Goal: Use online tool/utility: Utilize a website feature to perform a specific function

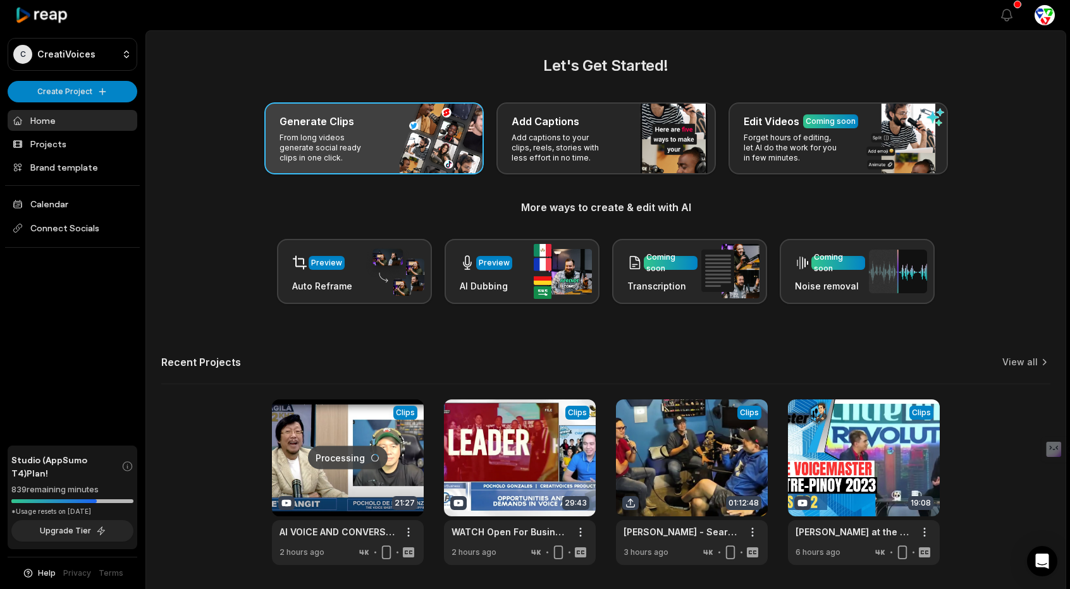
click at [351, 137] on p "From long videos generate social ready clips in one click." at bounding box center [329, 148] width 98 height 30
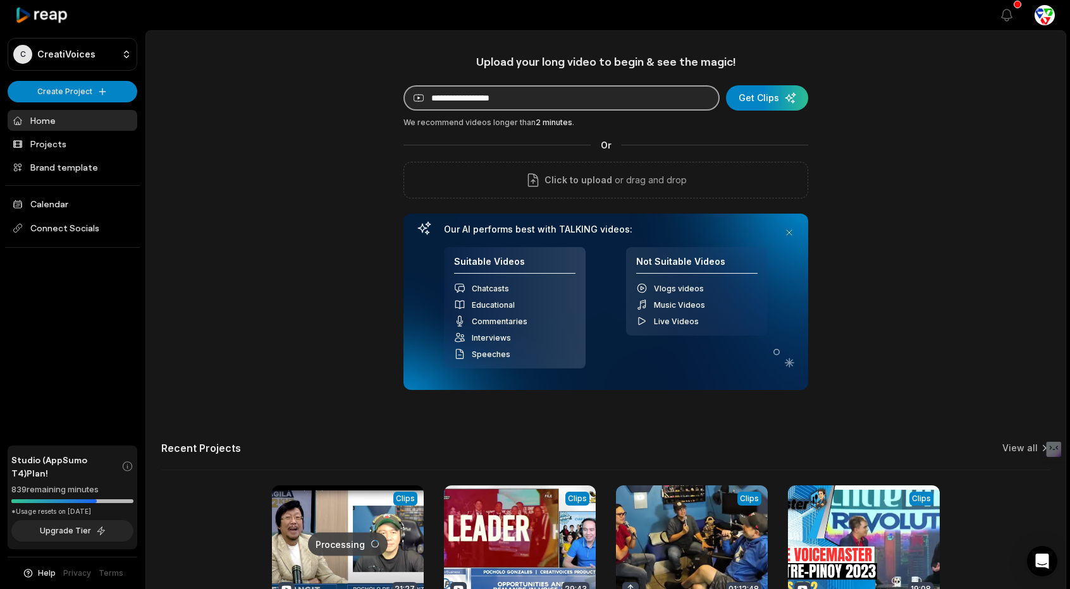
click at [552, 97] on input at bounding box center [562, 97] width 316 height 25
paste input "**********"
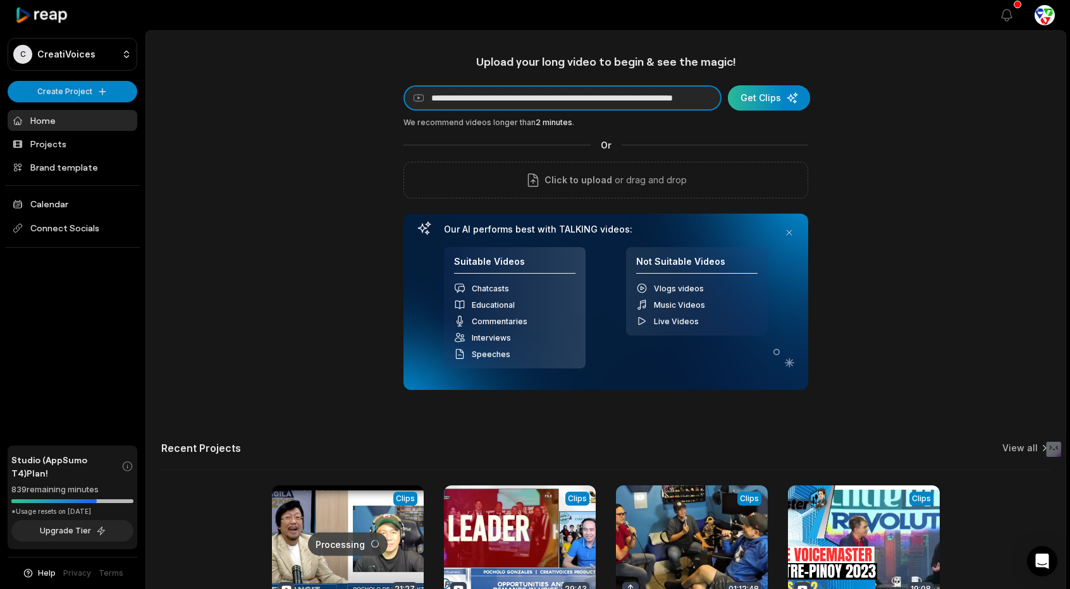
type input "**********"
click at [772, 106] on div "submit" at bounding box center [769, 97] width 82 height 25
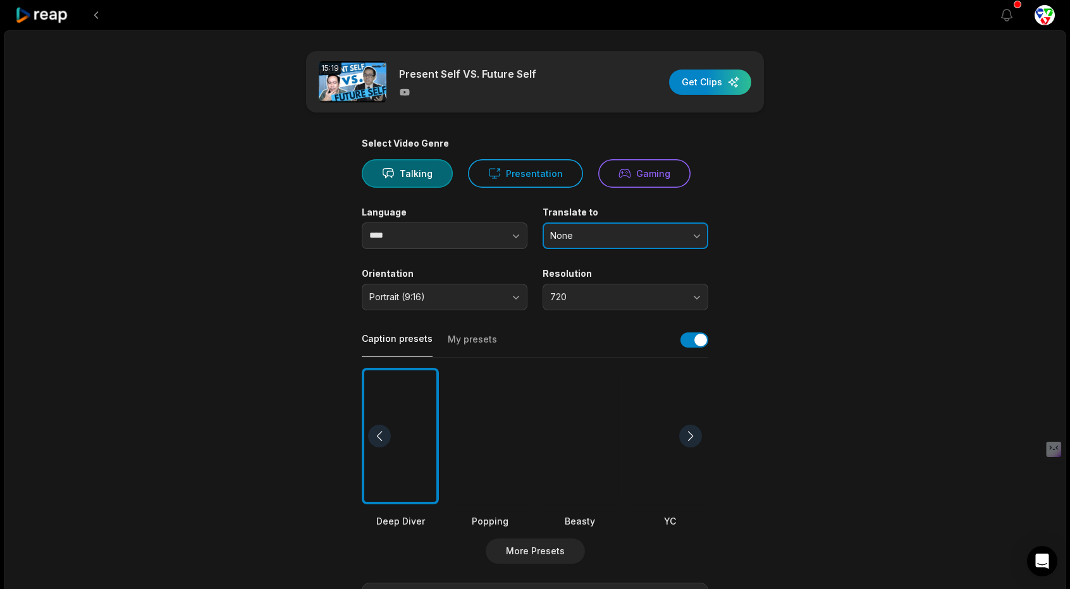
click at [646, 238] on span "None" at bounding box center [616, 235] width 133 height 11
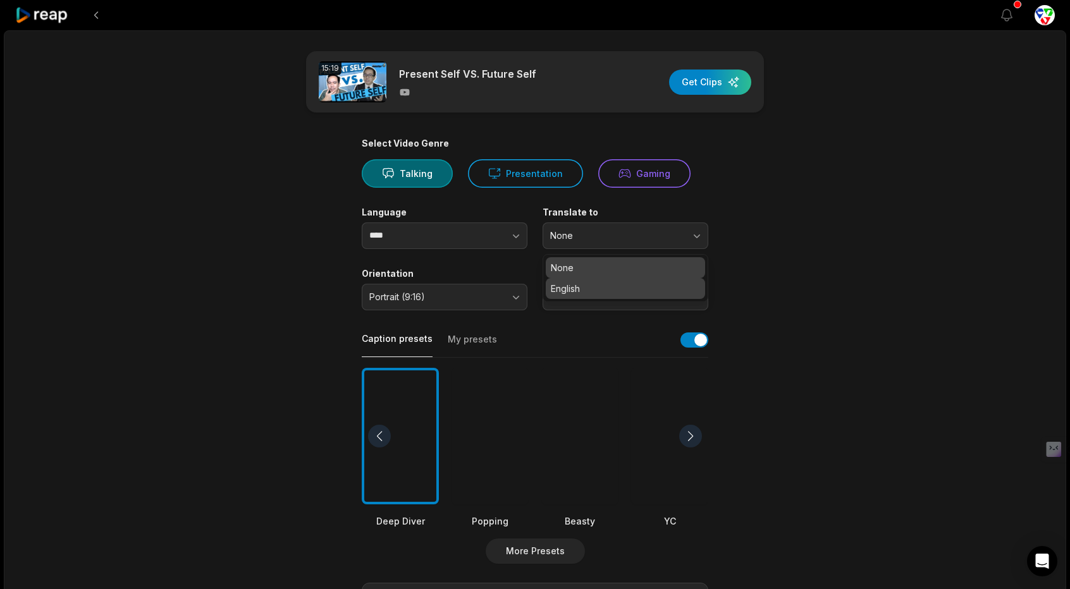
click at [602, 288] on p "English" at bounding box center [625, 288] width 149 height 13
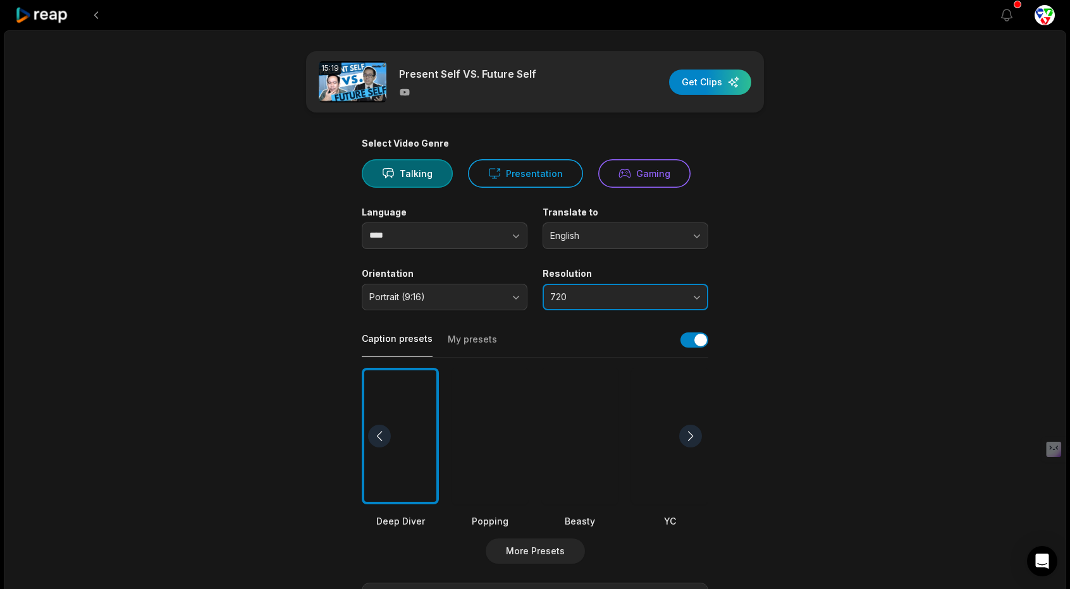
click at [620, 290] on button "720" at bounding box center [626, 297] width 166 height 27
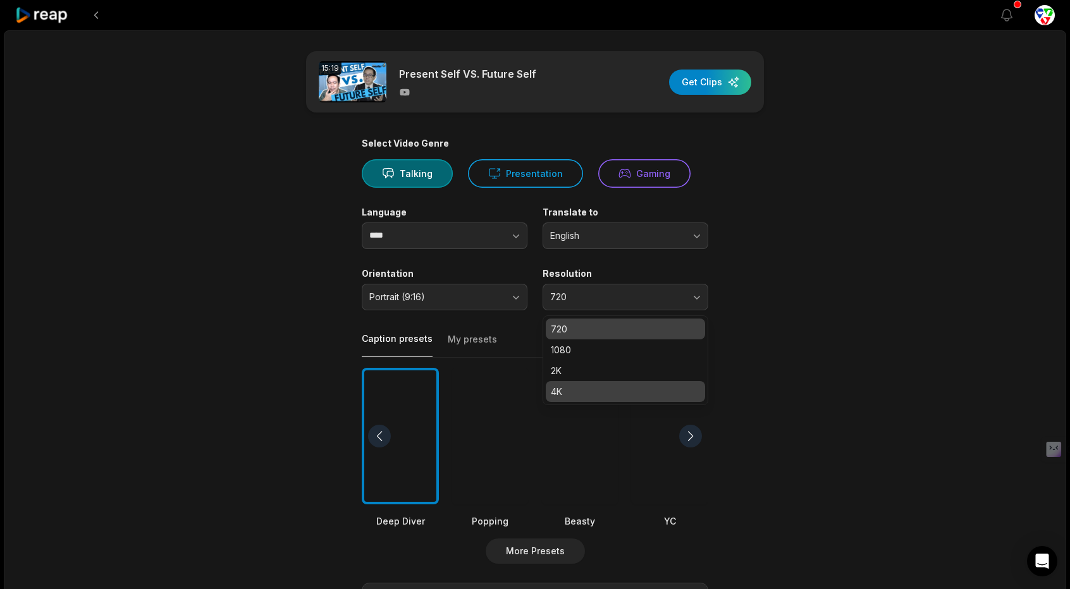
drag, startPoint x: 594, startPoint y: 397, endPoint x: 606, endPoint y: 390, distance: 13.6
click at [594, 397] on p "4K" at bounding box center [625, 391] width 149 height 13
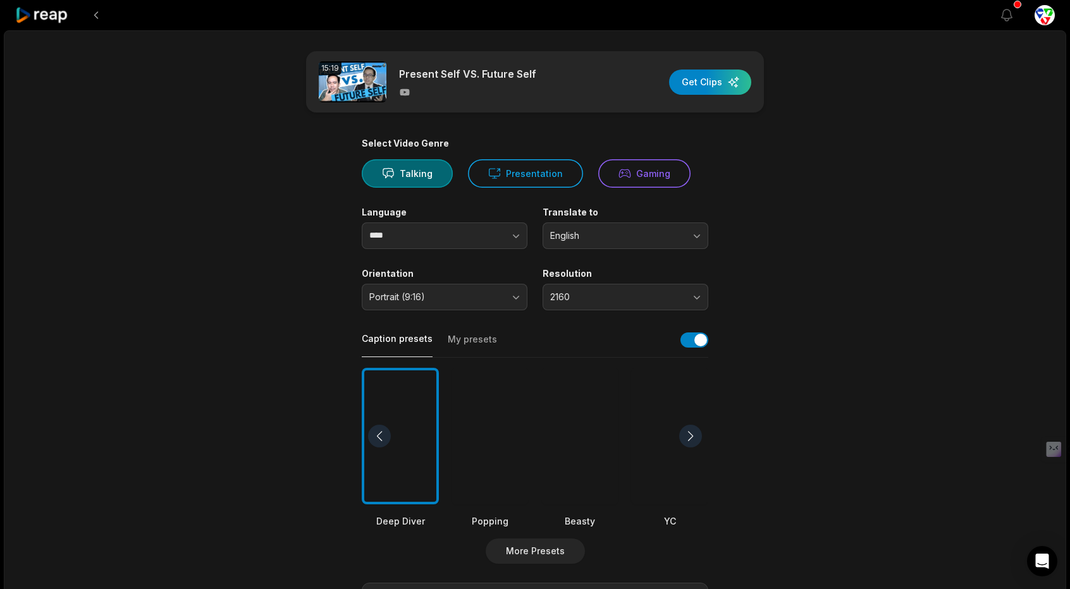
click at [493, 456] on div at bounding box center [490, 436] width 77 height 137
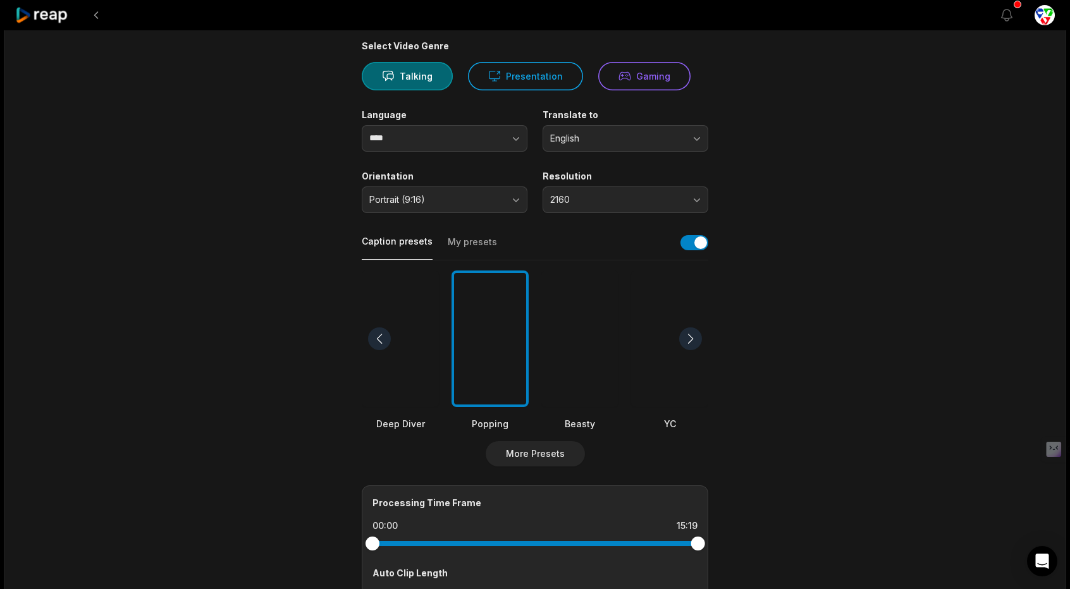
scroll to position [253, 0]
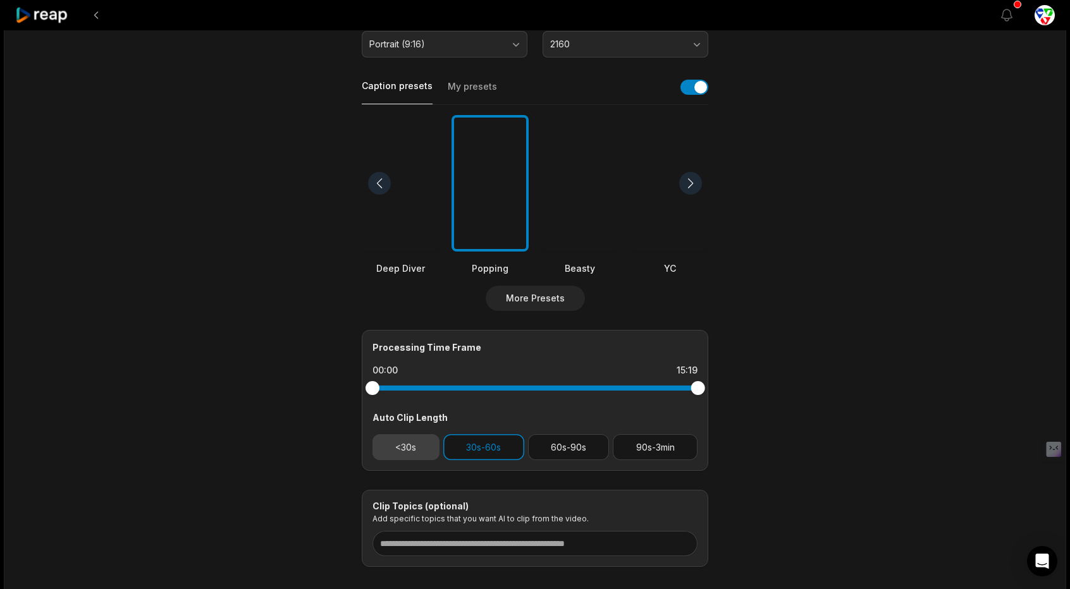
click at [423, 452] on button "<30s" at bounding box center [406, 448] width 67 height 26
drag, startPoint x: 590, startPoint y: 450, endPoint x: 617, endPoint y: 450, distance: 27.2
click at [590, 450] on button "60s-90s" at bounding box center [569, 448] width 82 height 26
click at [664, 450] on button "90s-3min" at bounding box center [655, 448] width 85 height 26
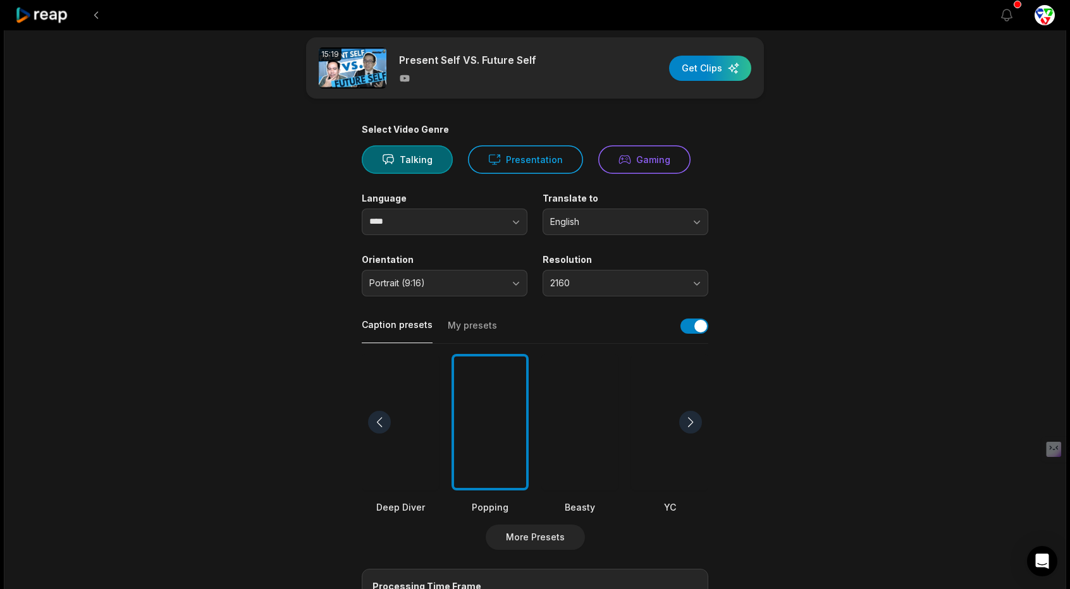
scroll to position [0, 0]
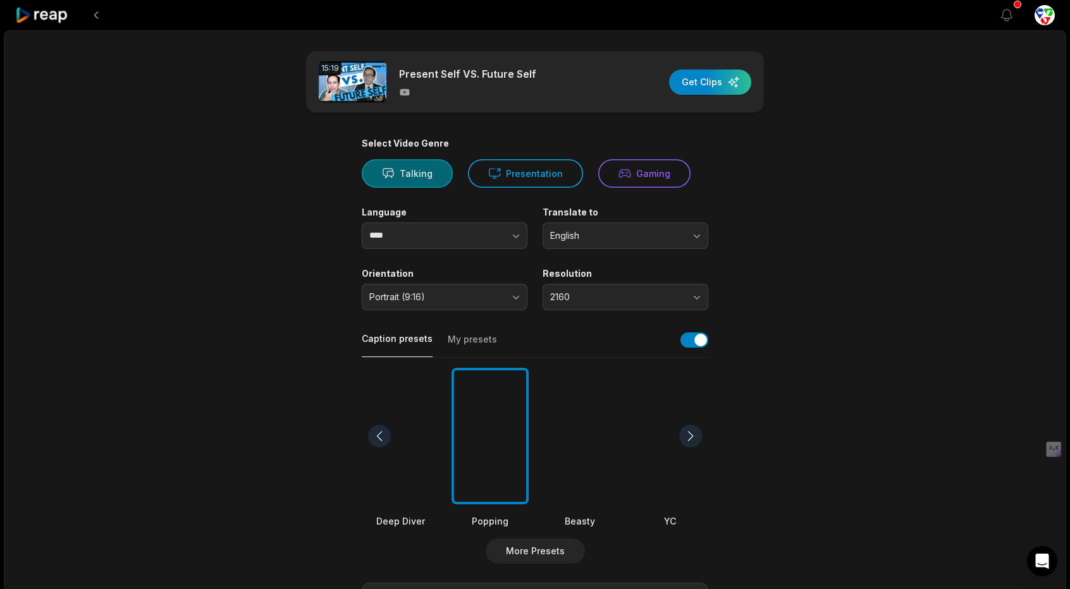
click at [405, 169] on button "Talking" at bounding box center [407, 173] width 91 height 28
click at [730, 77] on div "button" at bounding box center [710, 82] width 82 height 25
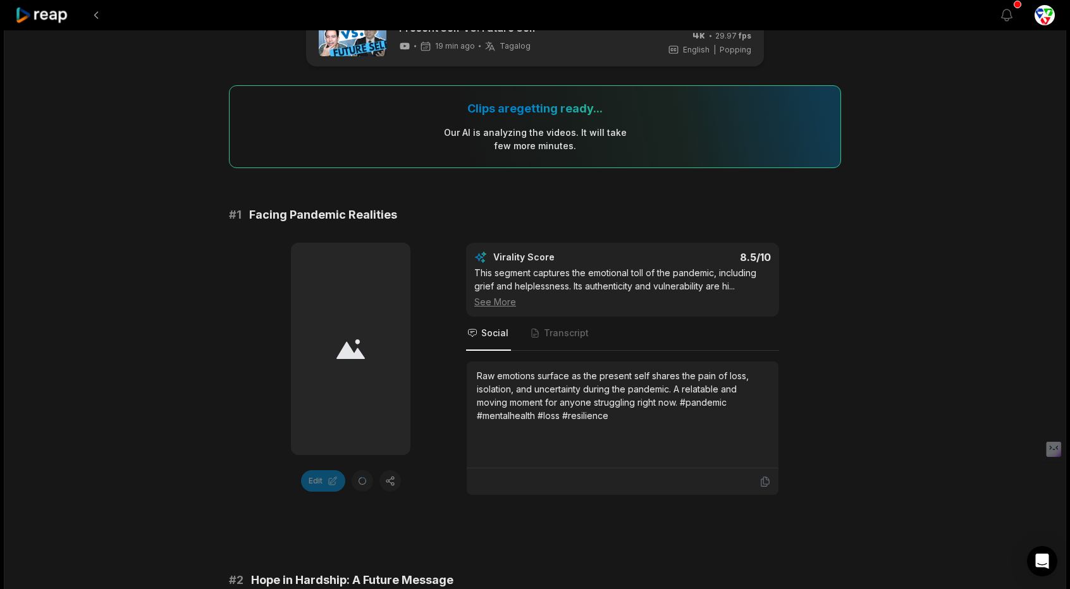
scroll to position [253, 0]
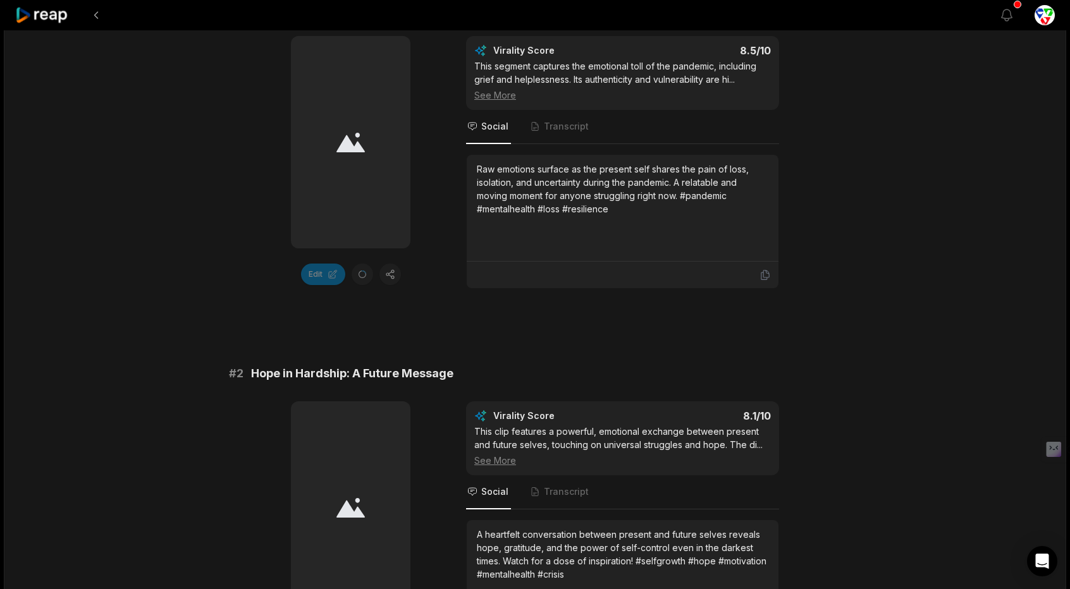
click at [46, 12] on icon at bounding box center [42, 15] width 54 height 17
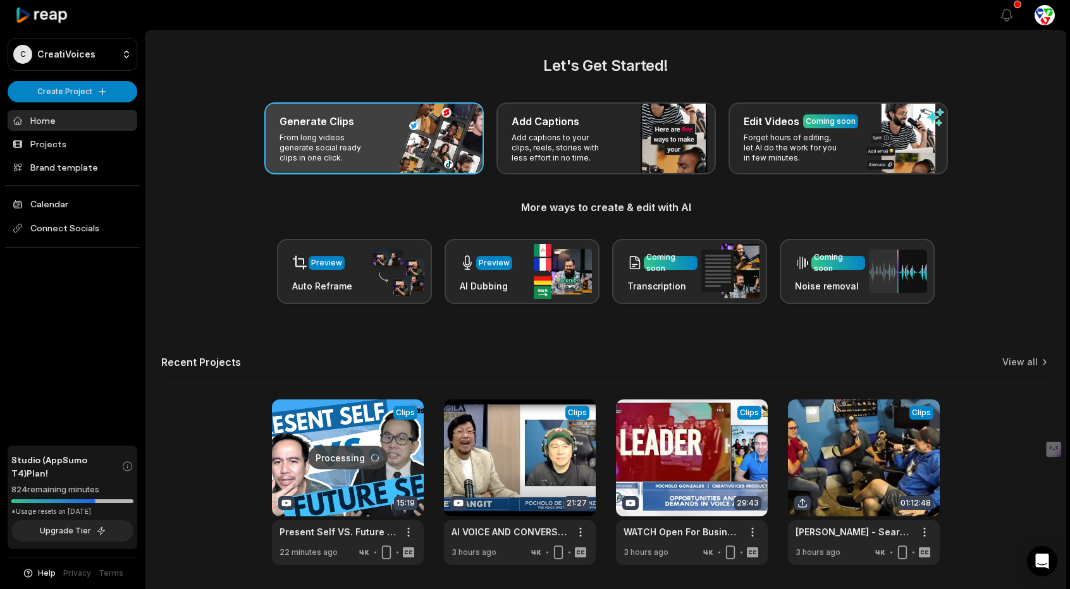
click at [394, 131] on div "Generate Clips From long videos generate social ready clips in one click." at bounding box center [373, 138] width 219 height 72
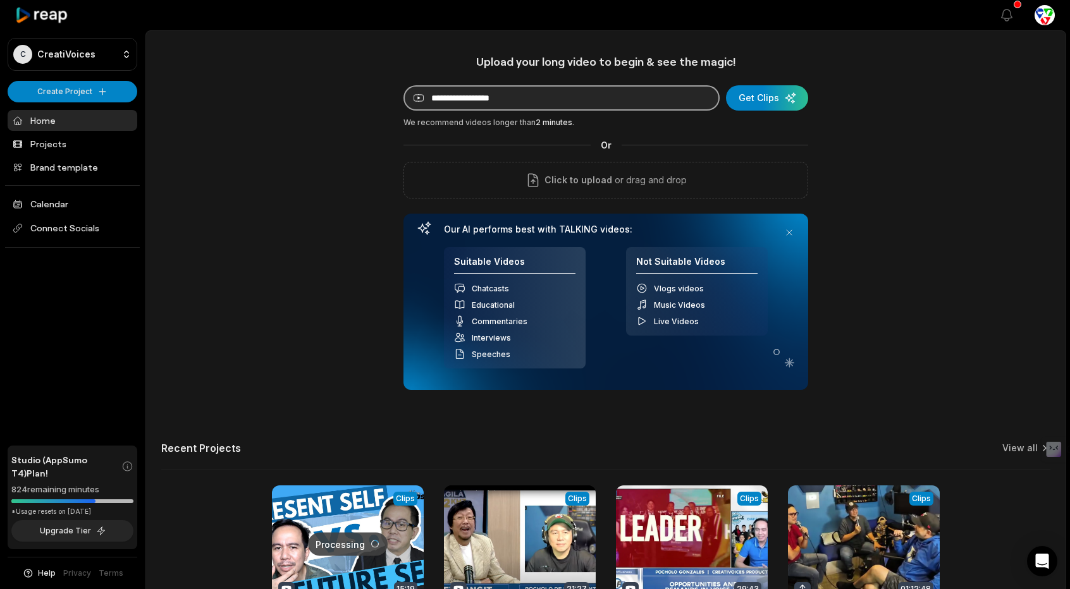
click at [491, 101] on input at bounding box center [562, 97] width 316 height 25
paste input "**********"
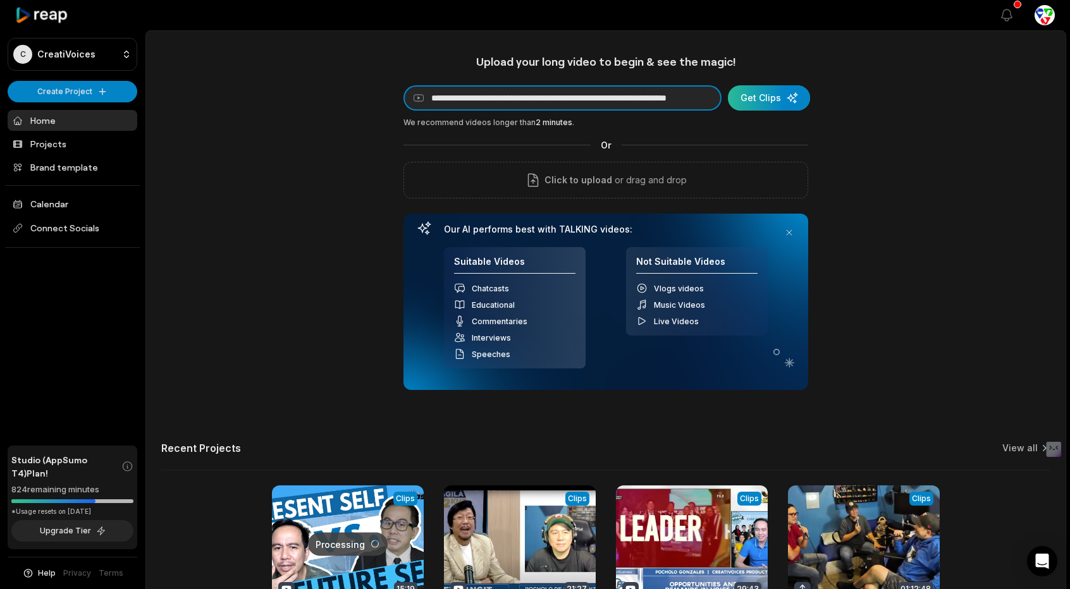
type input "**********"
click at [770, 102] on div "submit" at bounding box center [769, 97] width 82 height 25
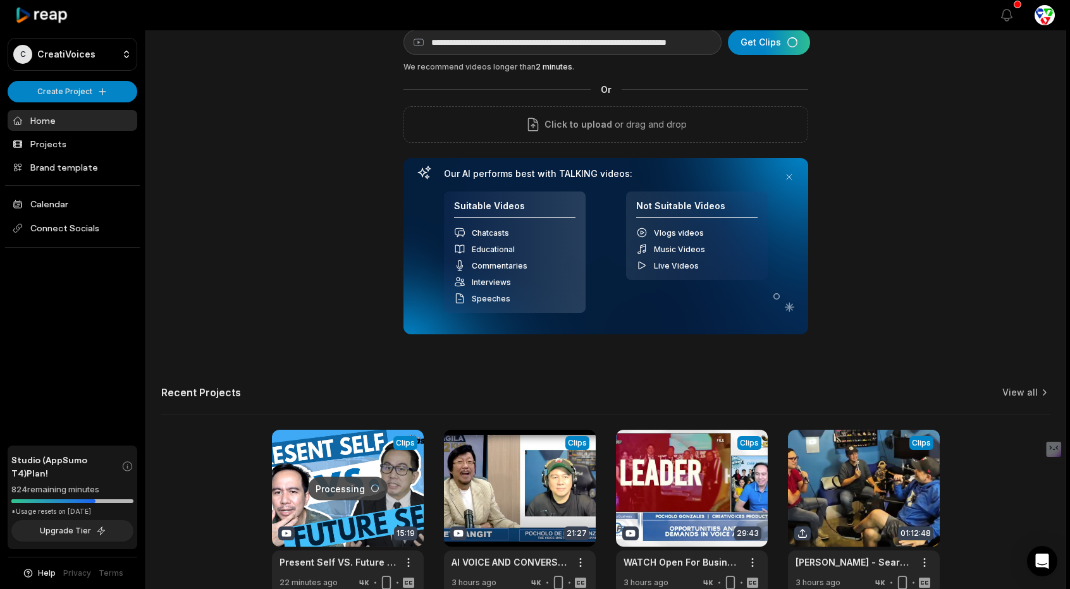
scroll to position [63, 0]
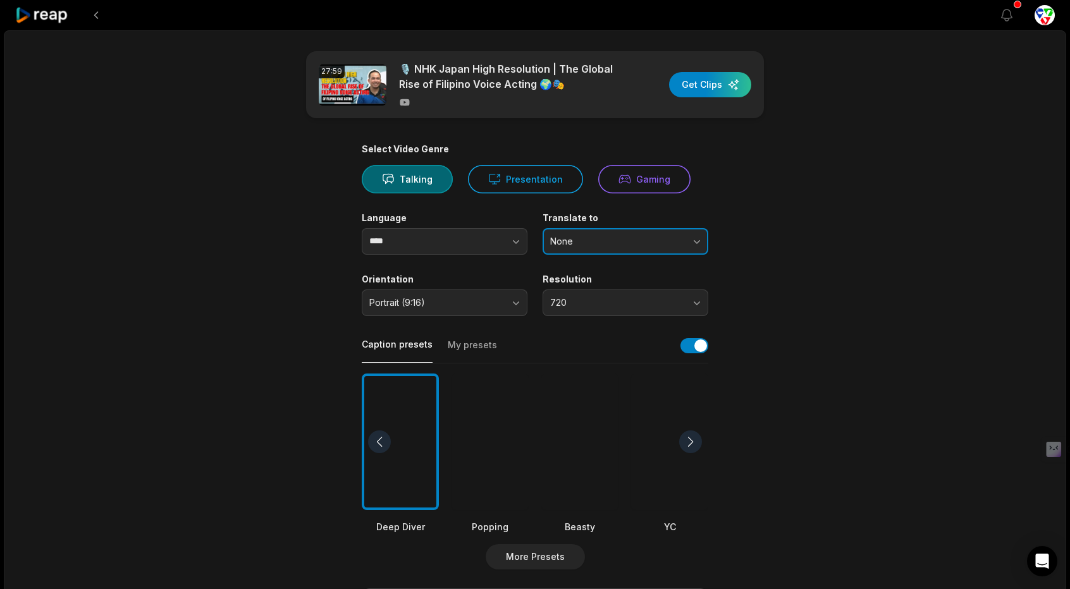
click at [608, 237] on span "None" at bounding box center [616, 241] width 133 height 11
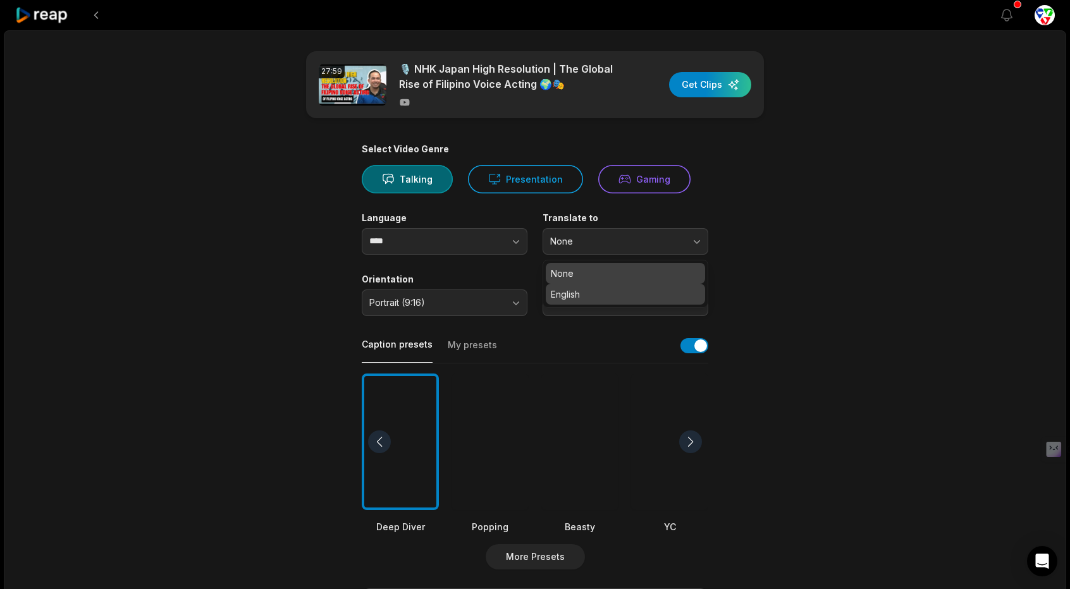
drag, startPoint x: 590, startPoint y: 298, endPoint x: 583, endPoint y: 298, distance: 7.0
click at [590, 297] on p "English" at bounding box center [625, 294] width 149 height 13
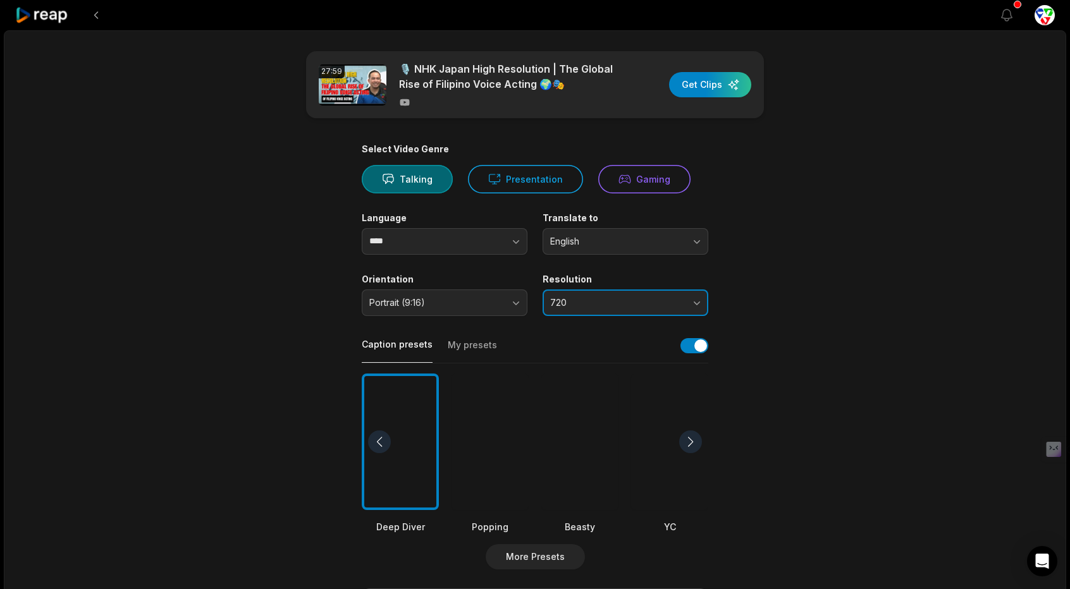
click at [582, 308] on button "720" at bounding box center [626, 303] width 166 height 27
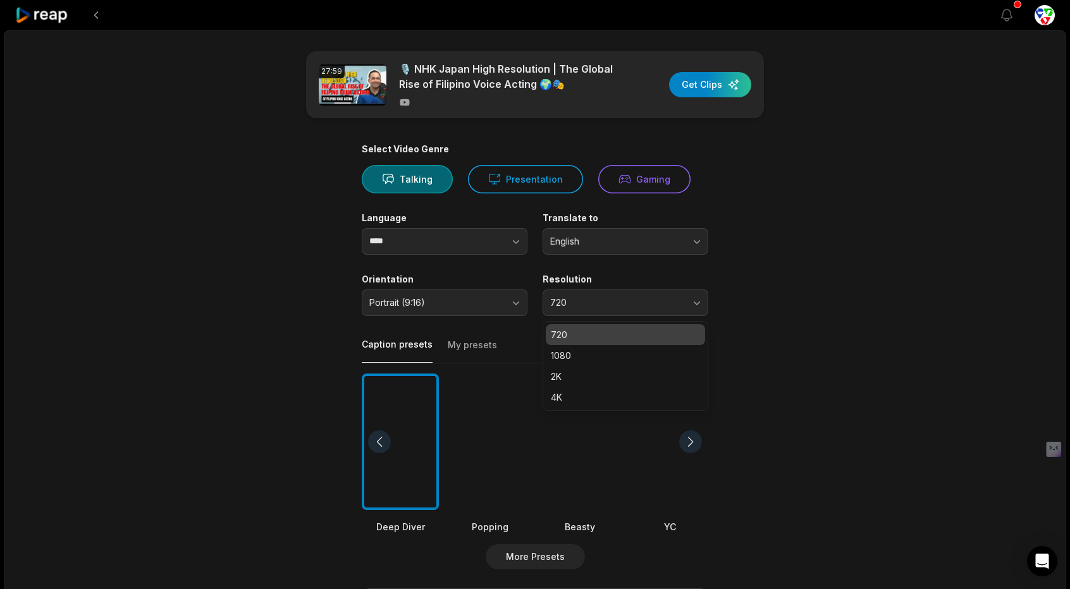
click at [581, 407] on div "720 1080 2K 4K" at bounding box center [626, 366] width 166 height 90
click at [576, 402] on p "4K" at bounding box center [625, 397] width 149 height 13
click at [463, 436] on div at bounding box center [490, 442] width 77 height 137
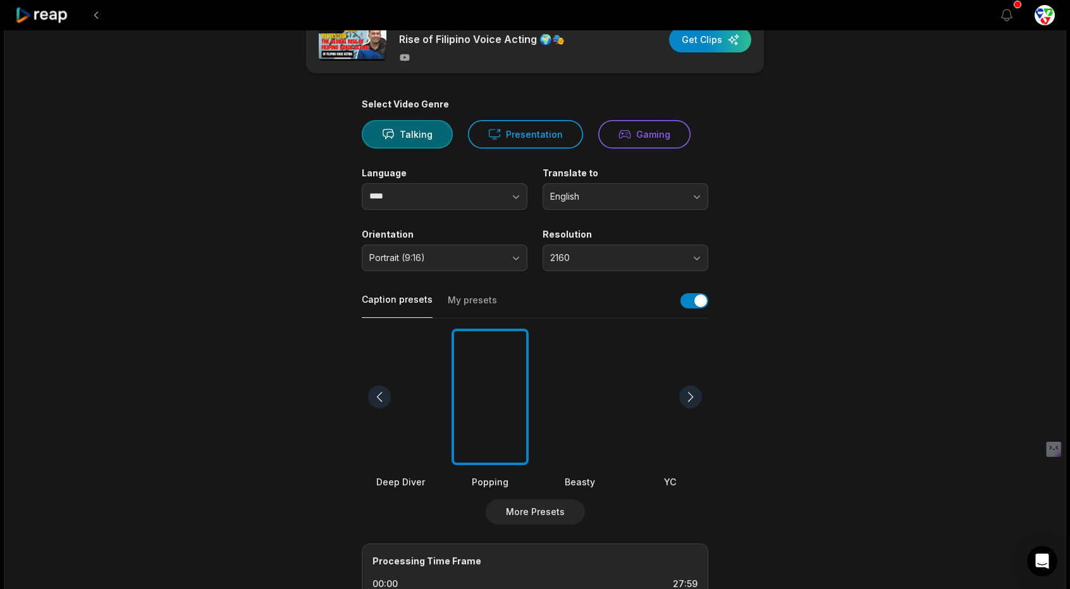
scroll to position [253, 0]
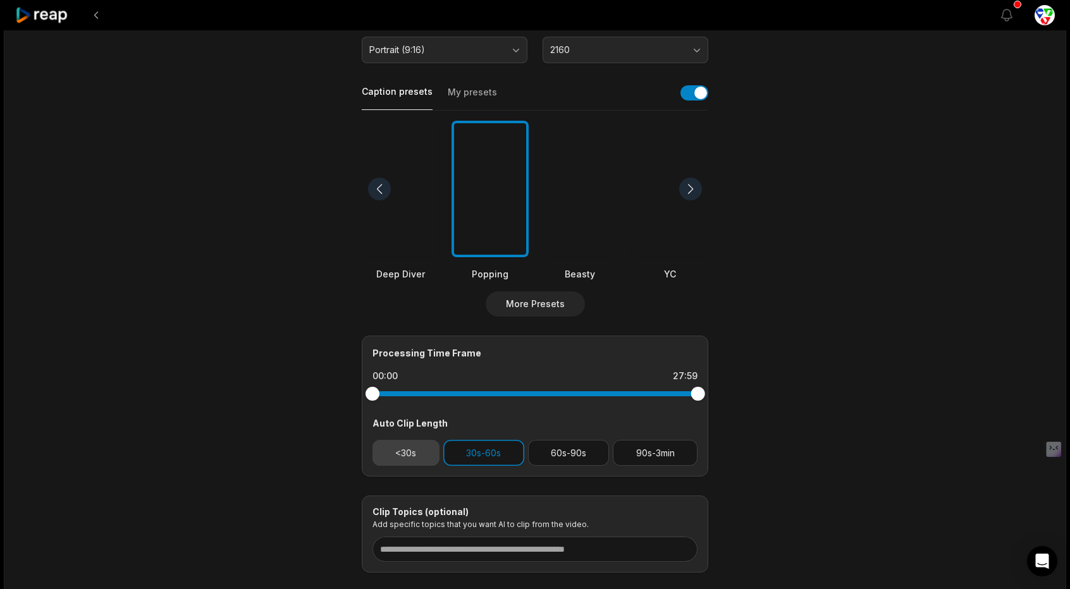
click at [393, 465] on button "<30s" at bounding box center [406, 453] width 67 height 26
click at [404, 452] on button "<30s" at bounding box center [406, 453] width 67 height 26
click at [422, 444] on button "<30s" at bounding box center [406, 453] width 67 height 26
click at [589, 450] on button "60s-90s" at bounding box center [569, 453] width 82 height 26
drag, startPoint x: 681, startPoint y: 453, endPoint x: 673, endPoint y: 455, distance: 7.8
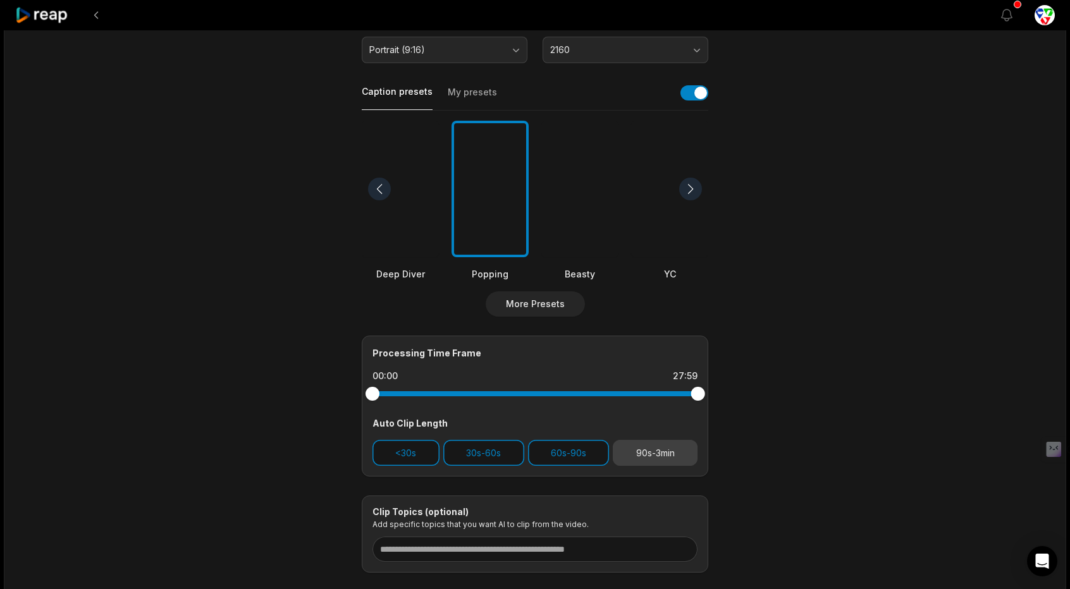
click at [679, 453] on button "90s-3min" at bounding box center [655, 453] width 85 height 26
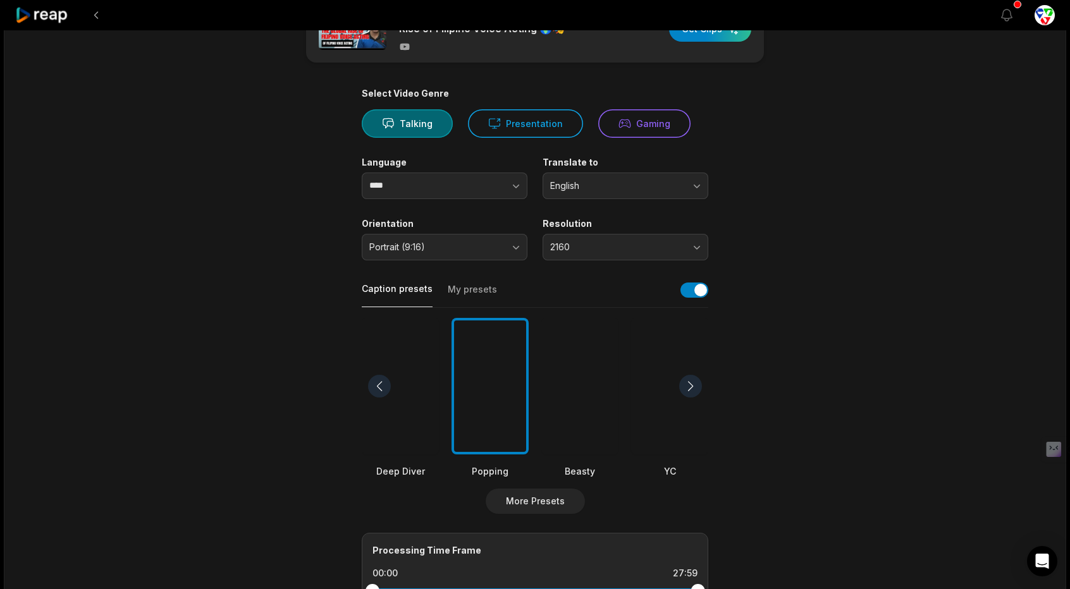
scroll to position [0, 0]
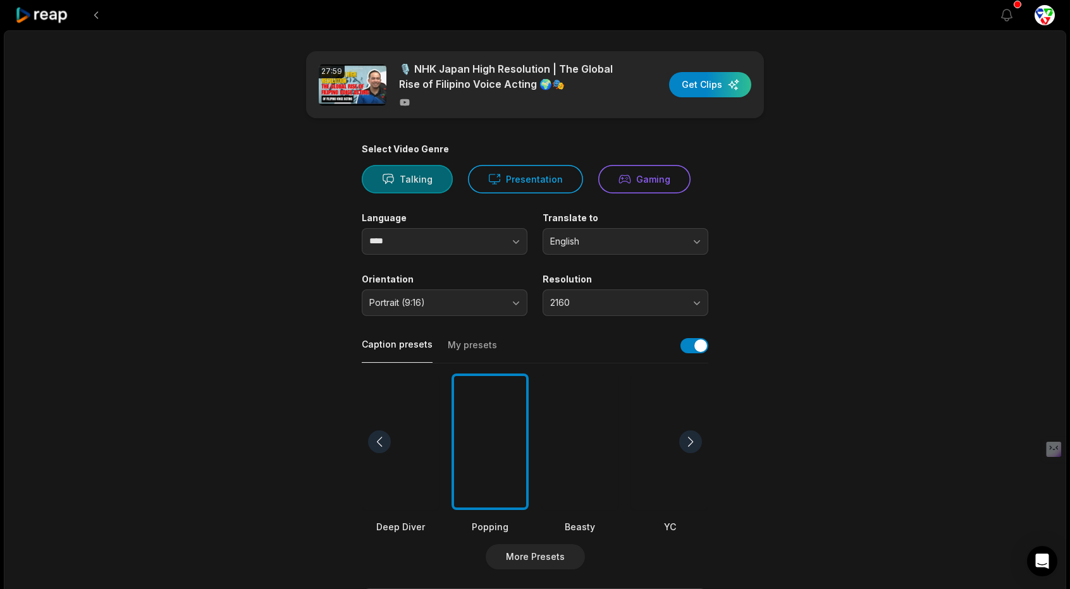
click at [397, 179] on button "Talking" at bounding box center [407, 179] width 91 height 28
click at [728, 89] on div "button" at bounding box center [710, 84] width 82 height 25
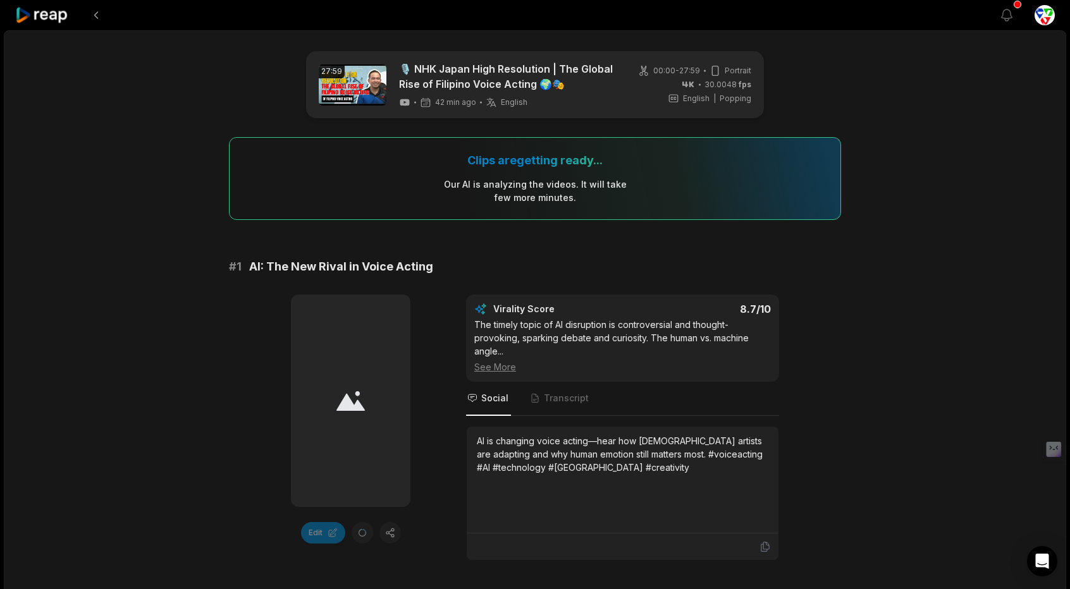
click at [17, 10] on icon at bounding box center [42, 15] width 54 height 17
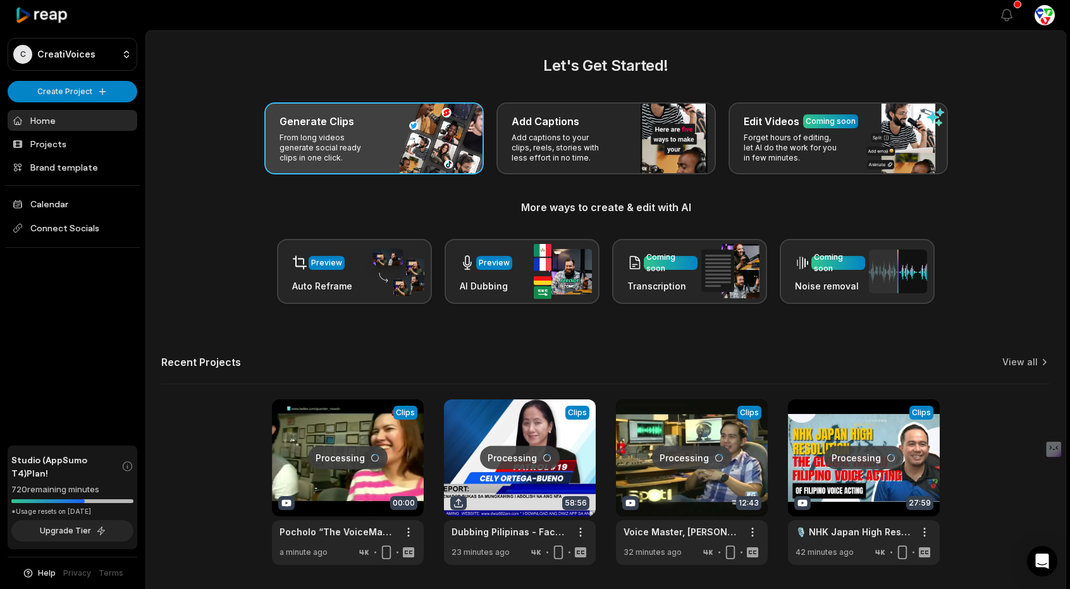
click at [347, 167] on div "Generate Clips From long videos generate social ready clips in one click." at bounding box center [373, 138] width 219 height 72
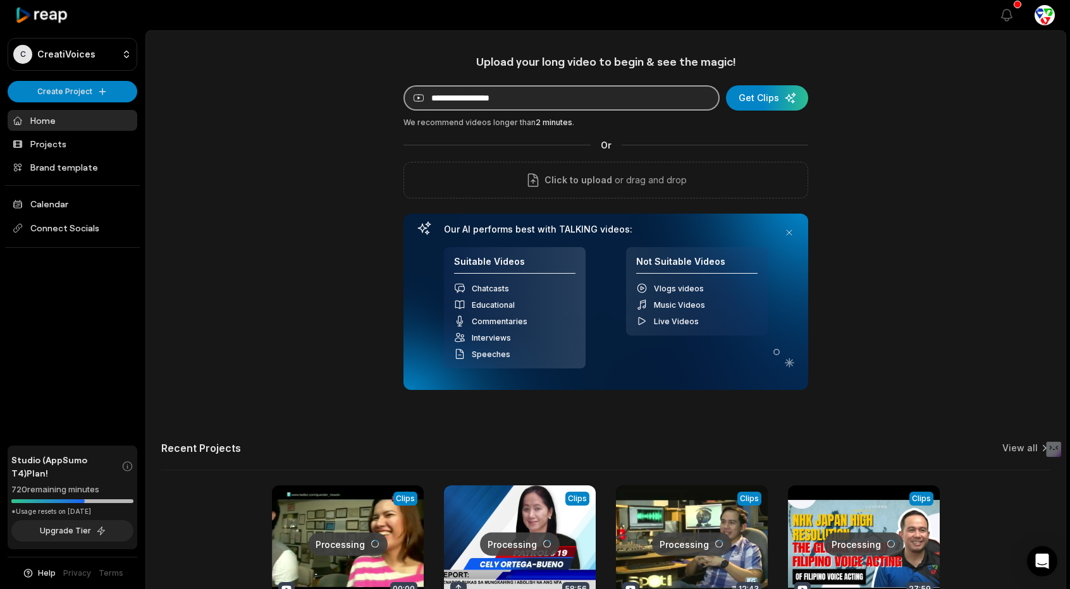
click at [490, 99] on input at bounding box center [562, 97] width 316 height 25
paste input "**********"
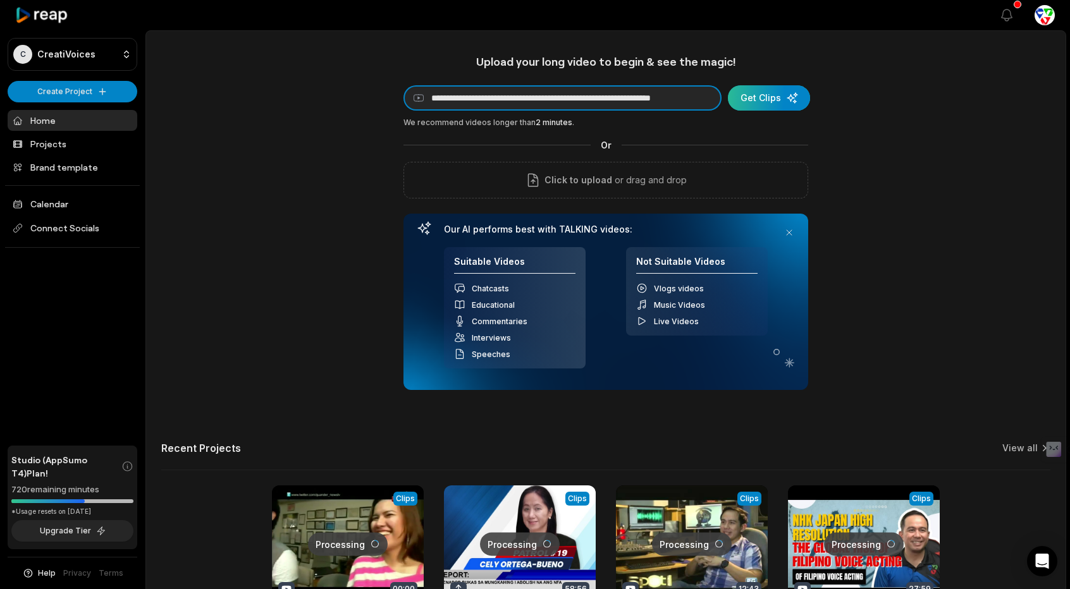
type input "**********"
click at [748, 101] on div "submit" at bounding box center [769, 97] width 82 height 25
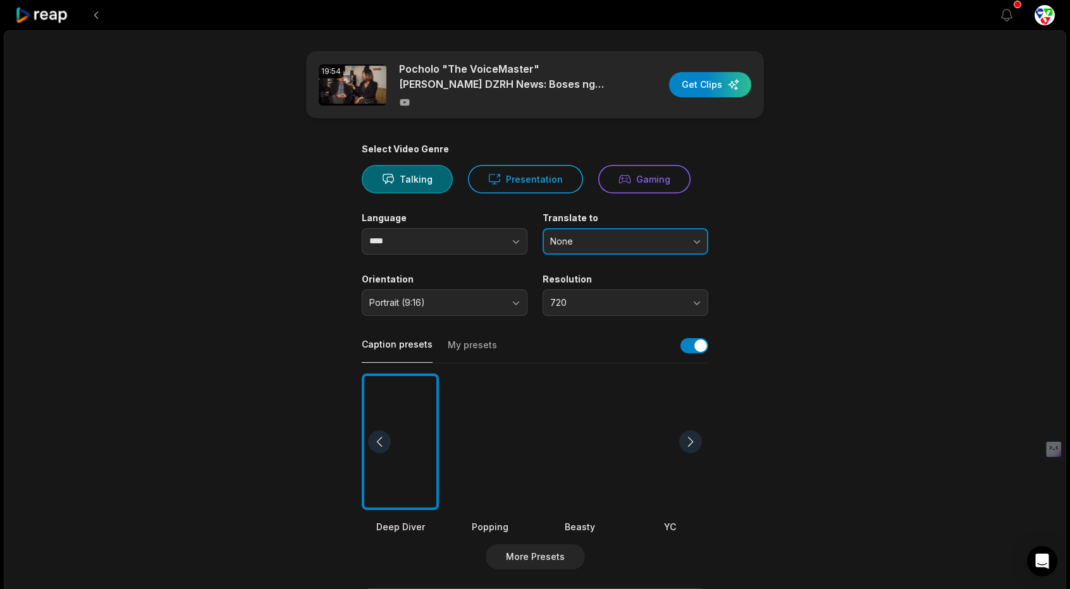
click at [580, 240] on span "None" at bounding box center [616, 241] width 133 height 11
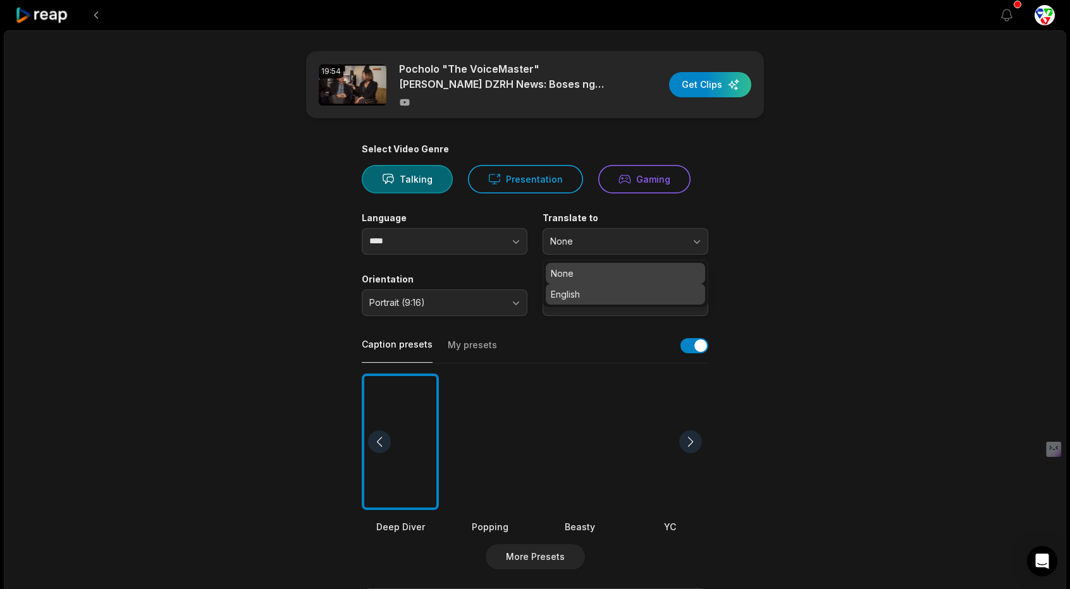
click at [568, 289] on p "English" at bounding box center [625, 294] width 149 height 13
click at [404, 161] on div "Select Video Genre Talking Presentation Gaming" at bounding box center [535, 169] width 347 height 50
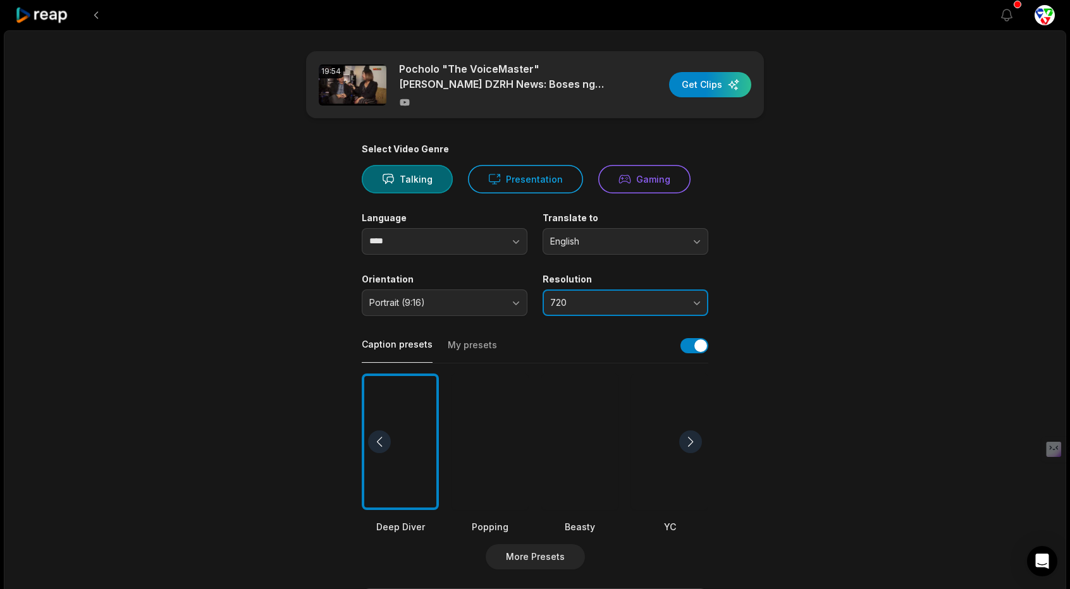
click at [598, 305] on span "720" at bounding box center [616, 302] width 133 height 11
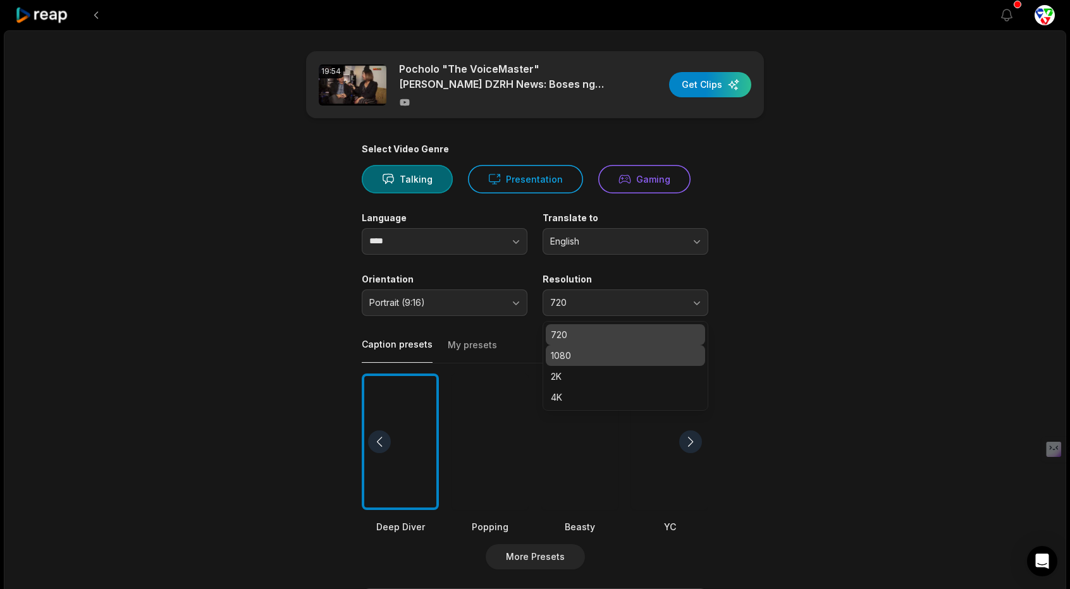
click at [589, 355] on p "1080" at bounding box center [625, 355] width 149 height 13
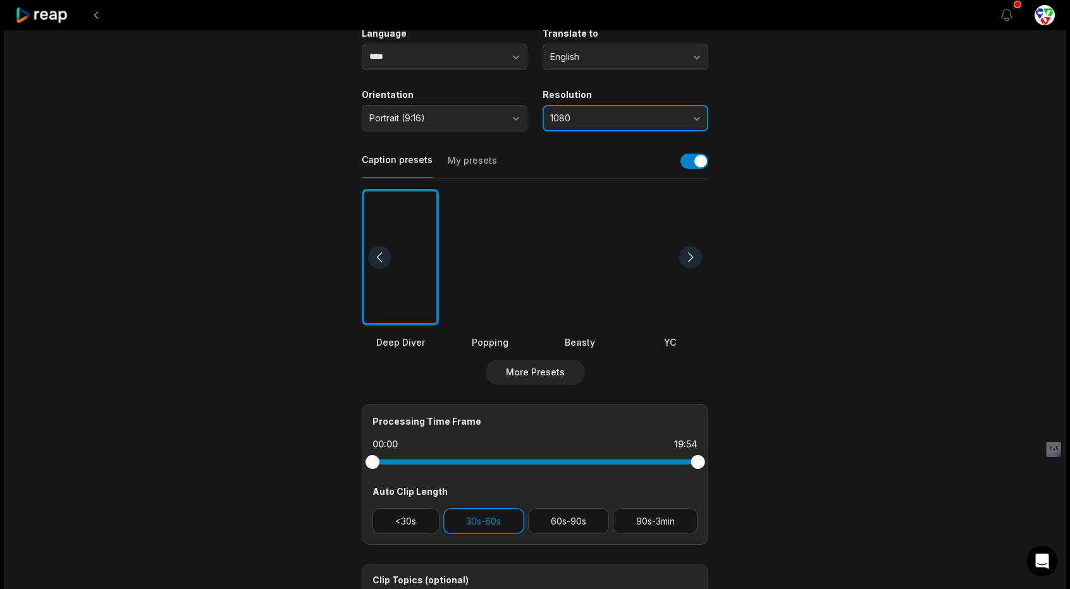
scroll to position [190, 0]
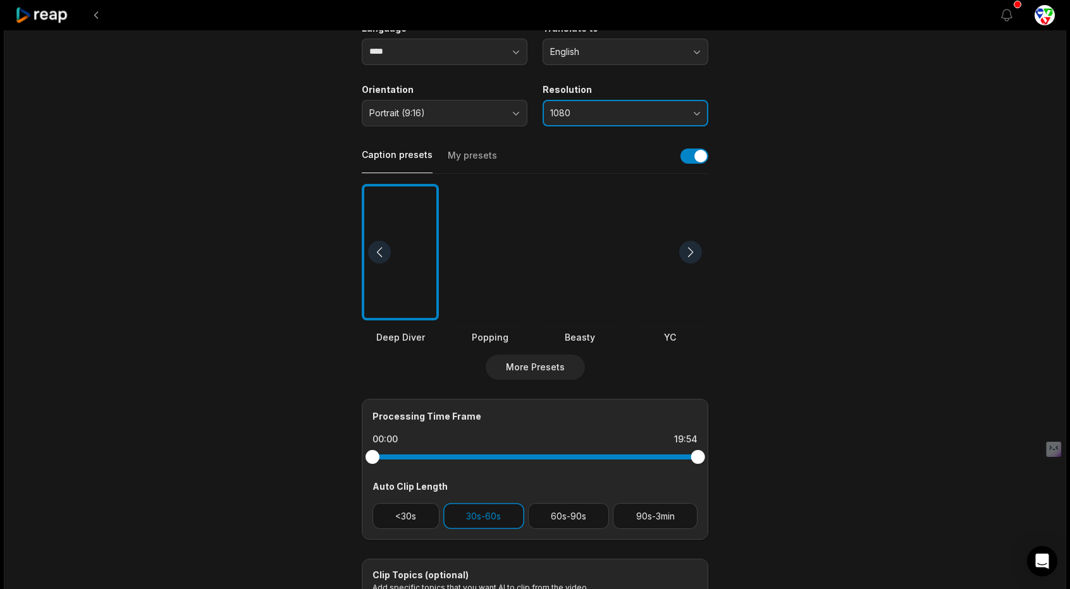
click at [601, 105] on button "1080" at bounding box center [626, 113] width 166 height 27
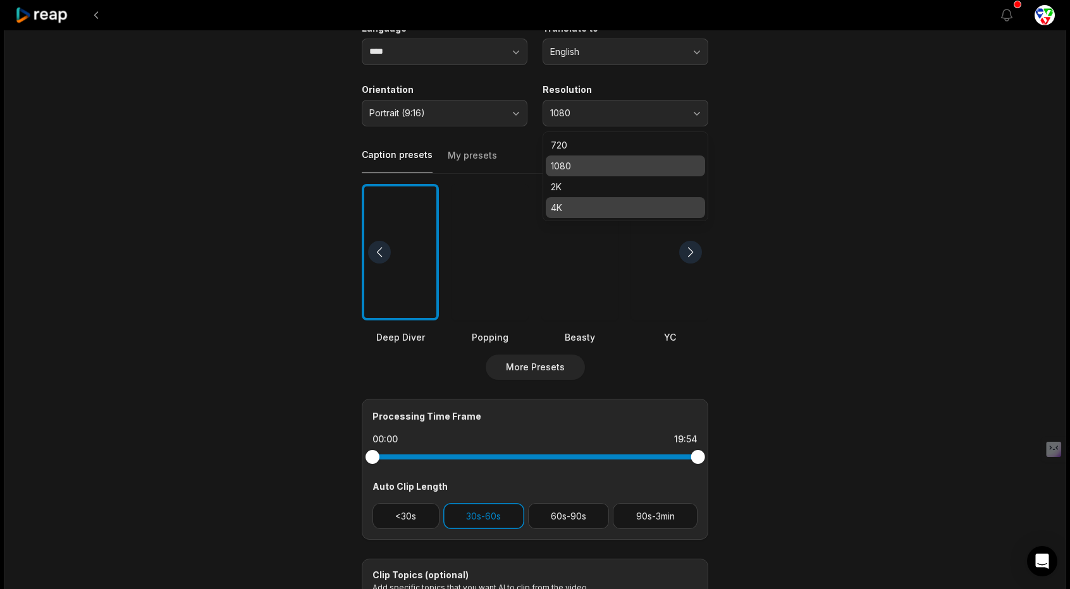
click at [557, 204] on p "4K" at bounding box center [625, 207] width 149 height 13
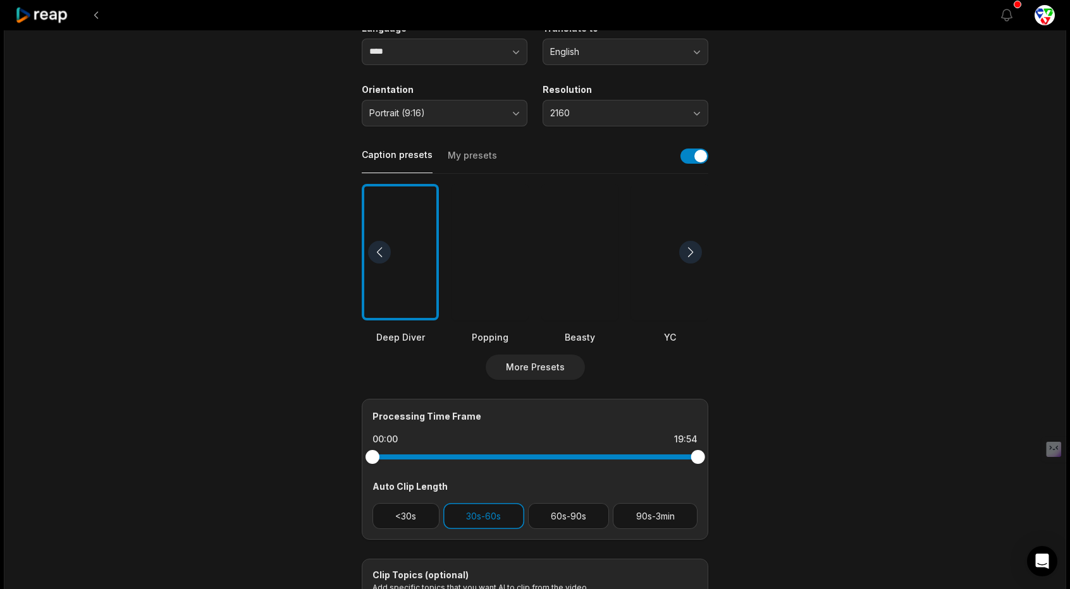
click at [489, 237] on div at bounding box center [490, 252] width 77 height 137
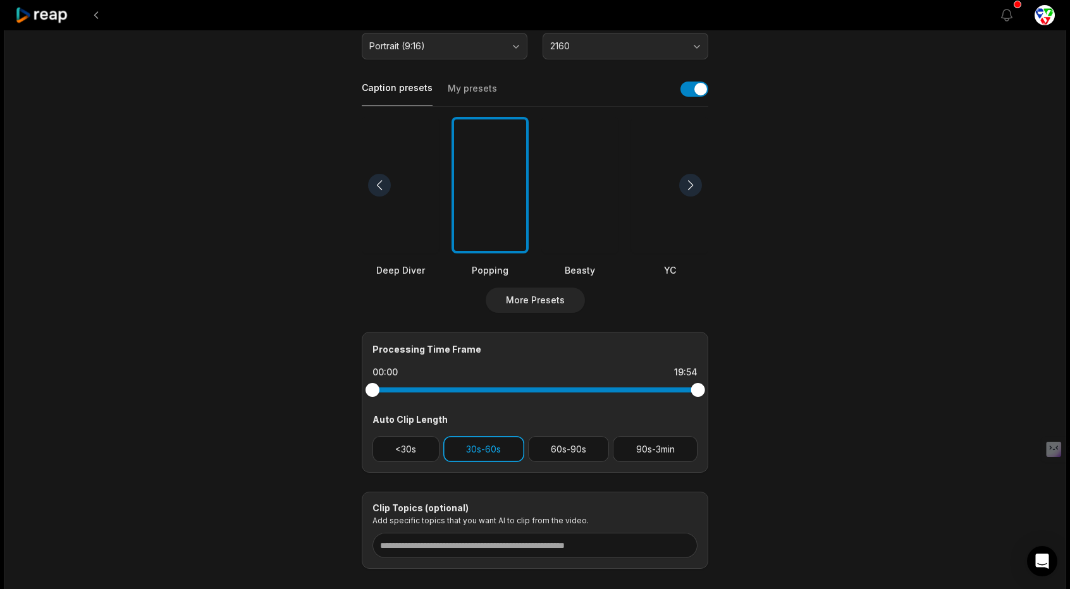
scroll to position [326, 0]
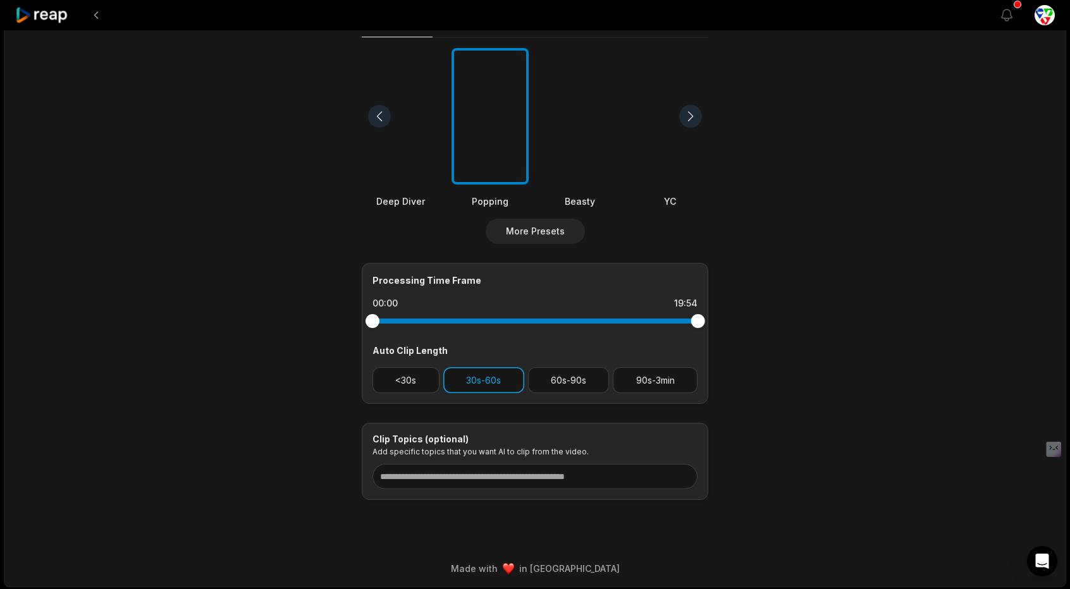
drag, startPoint x: 409, startPoint y: 385, endPoint x: 458, endPoint y: 381, distance: 48.8
click at [409, 385] on button "<30s" at bounding box center [406, 380] width 67 height 26
click at [553, 372] on button "60s-90s" at bounding box center [569, 380] width 82 height 26
click at [664, 375] on button "90s-3min" at bounding box center [655, 380] width 85 height 26
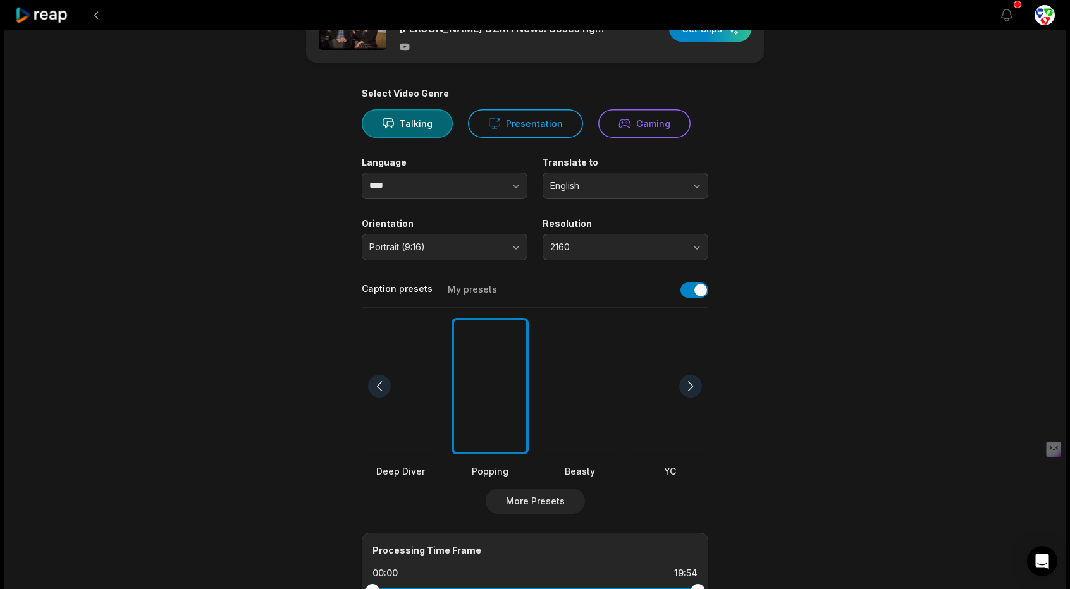
scroll to position [0, 0]
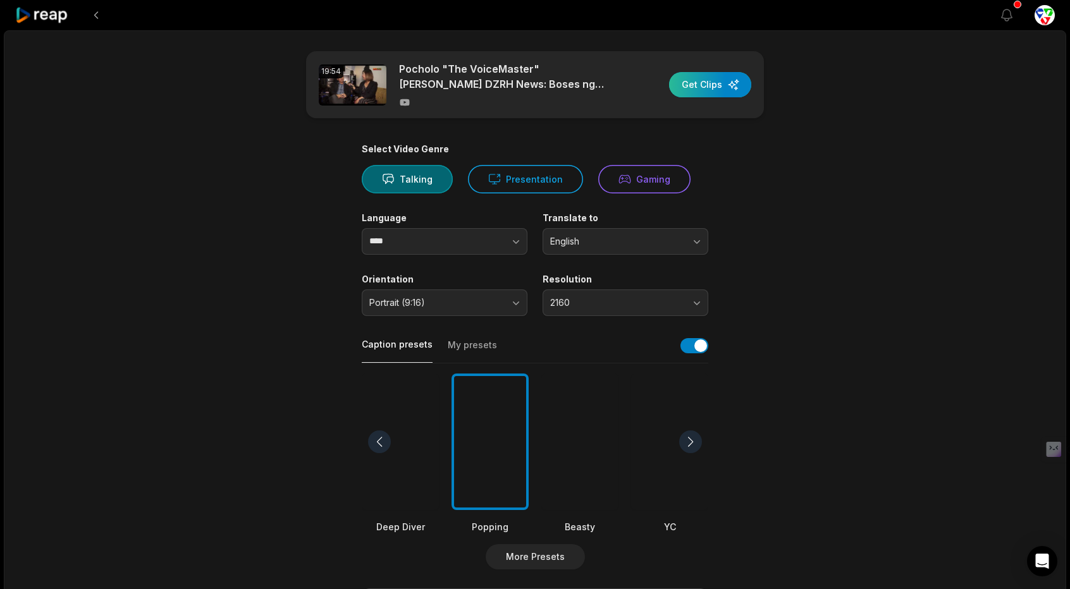
click at [718, 80] on div "button" at bounding box center [710, 84] width 82 height 25
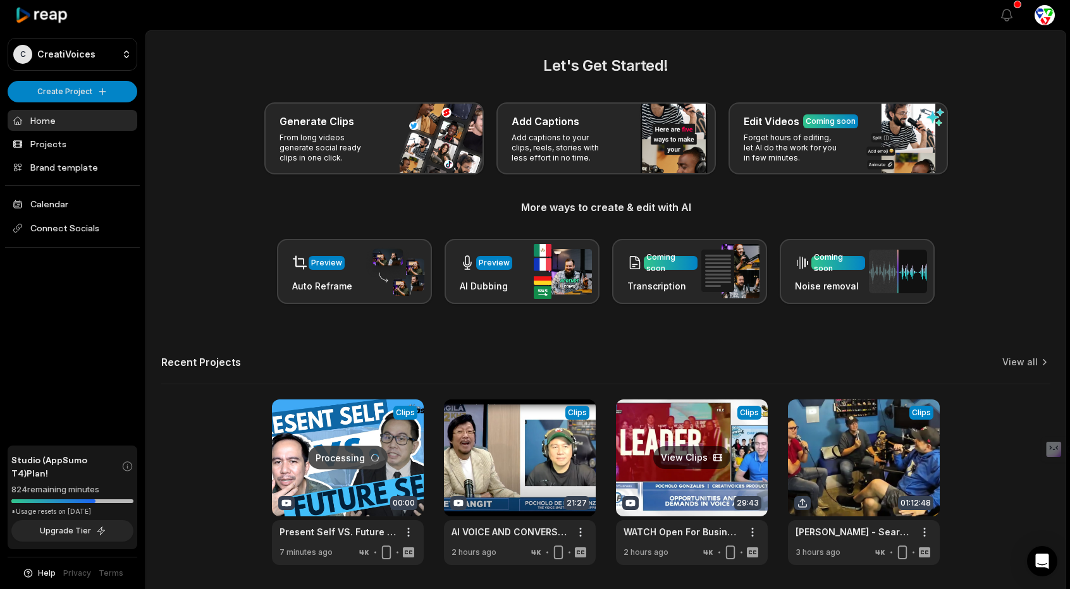
click at [707, 467] on link at bounding box center [692, 483] width 152 height 166
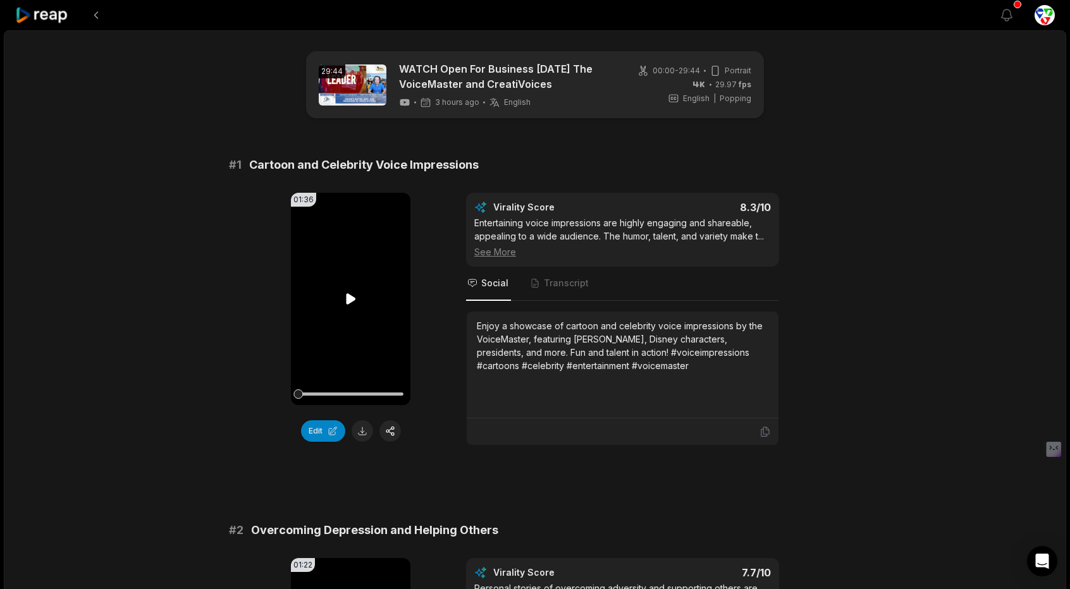
click at [354, 298] on icon at bounding box center [350, 298] width 9 height 11
